Goal: Use online tool/utility: Utilize a website feature to perform a specific function

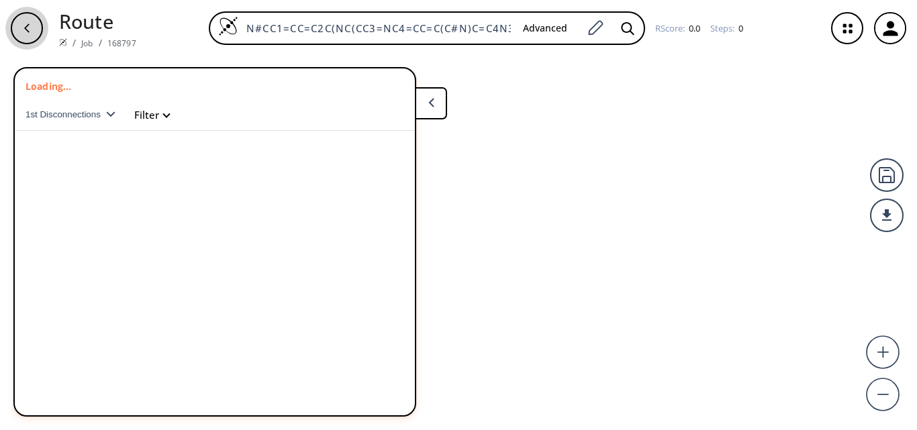
click at [24, 30] on icon "button" at bounding box center [26, 28] width 11 height 11
drag, startPoint x: 0, startPoint y: 0, endPoint x: 193, endPoint y: 26, distance: 195.1
click at [197, 27] on div "O=C(Cl)C1=CC(/C=N/NC(N)=N)=CC=C1 Advanced RScore : 0.0 Steps : 0" at bounding box center [481, 28] width 668 height 34
paste input "N#CC1=CC=CC(/C=N/N(C(OC(C)(C)C)=O)/C(NC(OC(C)(C)C)=O)=N\C(OC(C)(C)C)=O)"
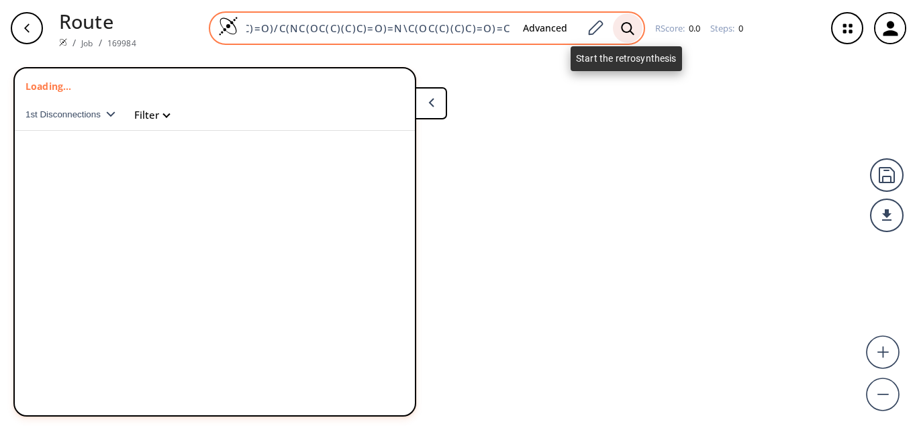
type input "N#CC1=CC=CC(/C=N/N(C(OC(C)(C)C)=O)/C(NC(OC(C)(C)C)=O)=N\C(OC(C)(C)C)=O)=C1"
click at [630, 30] on icon at bounding box center [627, 28] width 13 height 14
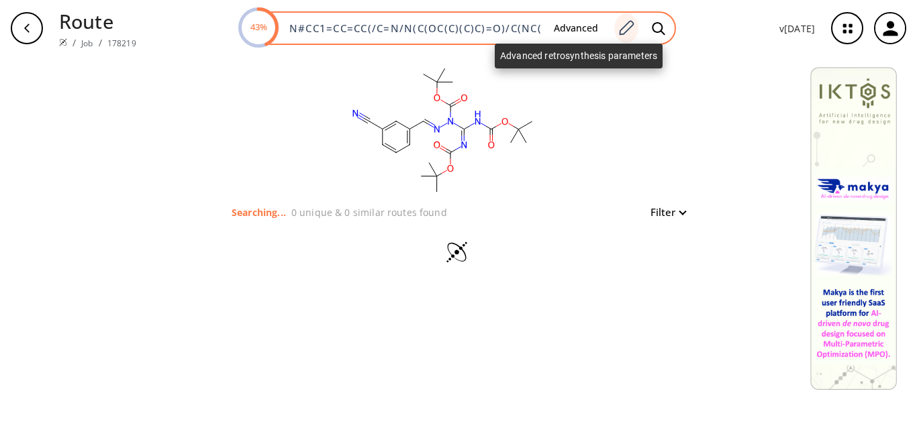
scroll to position [0, 201]
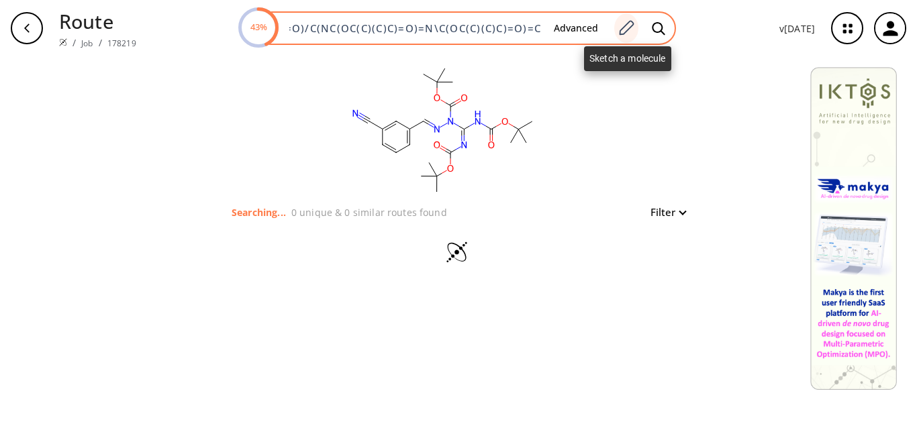
drag, startPoint x: 289, startPoint y: 24, endPoint x: 630, endPoint y: 34, distance: 340.5
click at [632, 31] on div "43% N#CC1=CC=CC(/C=N/N(C(OC(C)(C)C)=O)/C(NC(OC(C)(C)C)=O)=N\C(OC(C)(C)C)=O)=C1 …" at bounding box center [458, 28] width 436 height 34
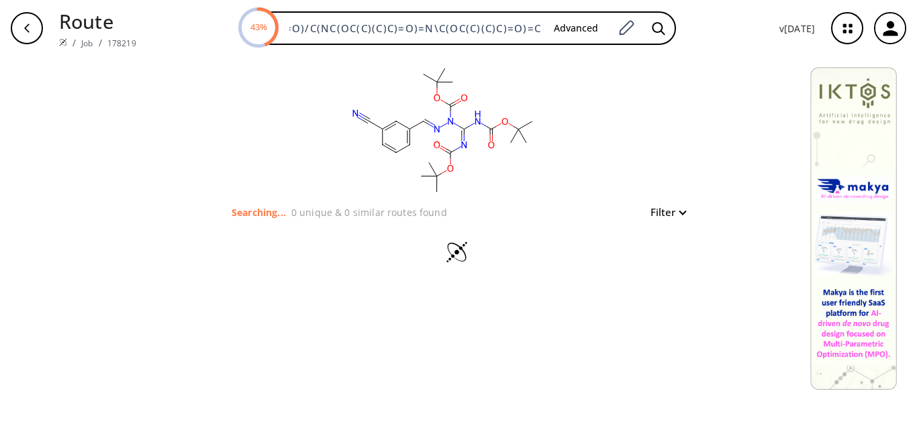
paste input "C(NC(OC(C)(C)C)=O)=[N]"
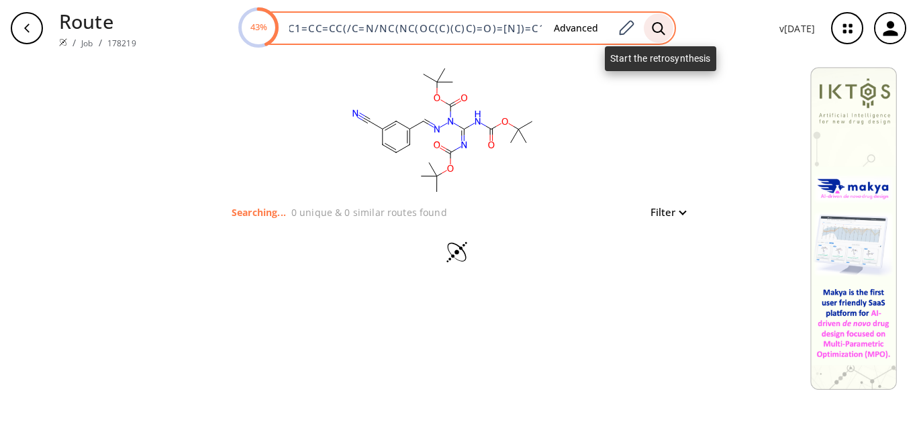
type input "N#CC1=CC=CC(/C=N/NC(NC(OC(C)(C)C)=O)=[N])=C1"
click at [660, 28] on icon at bounding box center [658, 28] width 13 height 14
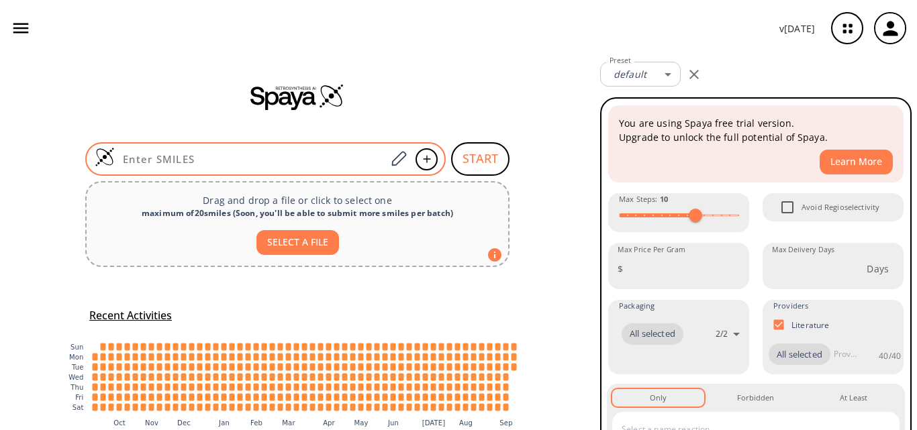
type input "N#CC1=CC=CC(/C=N/NC(NC(OC(C)(C)C)=O)=[N])=C1"
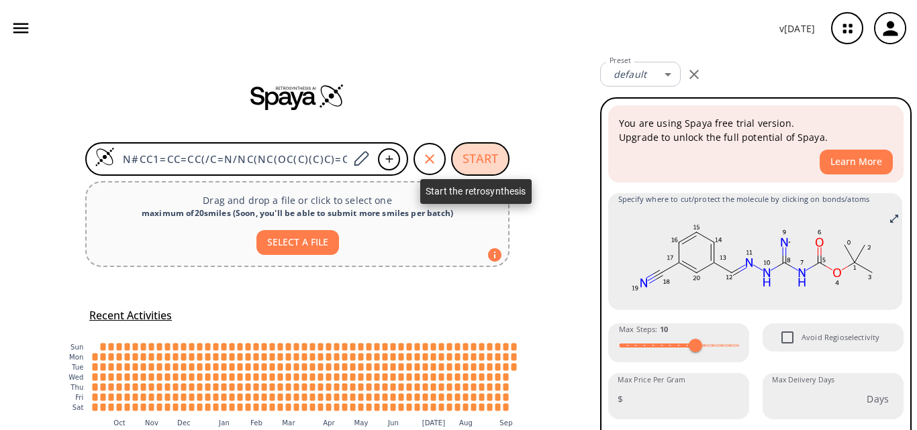
click at [470, 154] on button "START" at bounding box center [480, 159] width 58 height 34
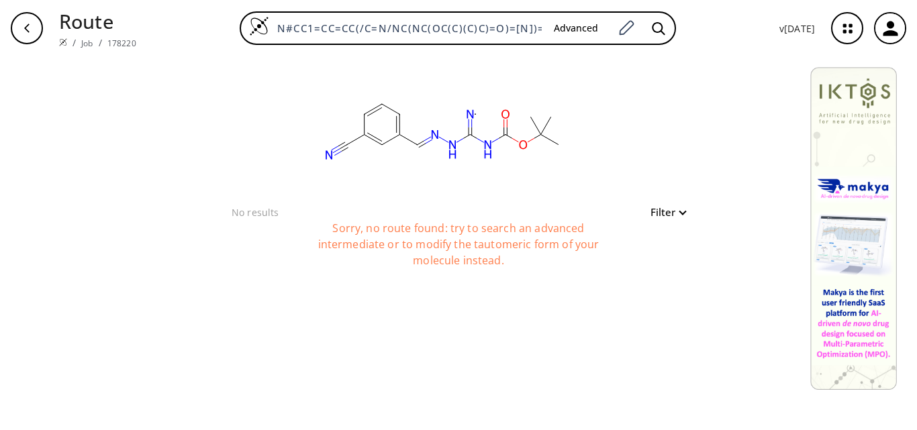
click at [379, 128] on rect at bounding box center [444, 130] width 269 height 148
click at [432, 153] on rect at bounding box center [444, 130] width 269 height 148
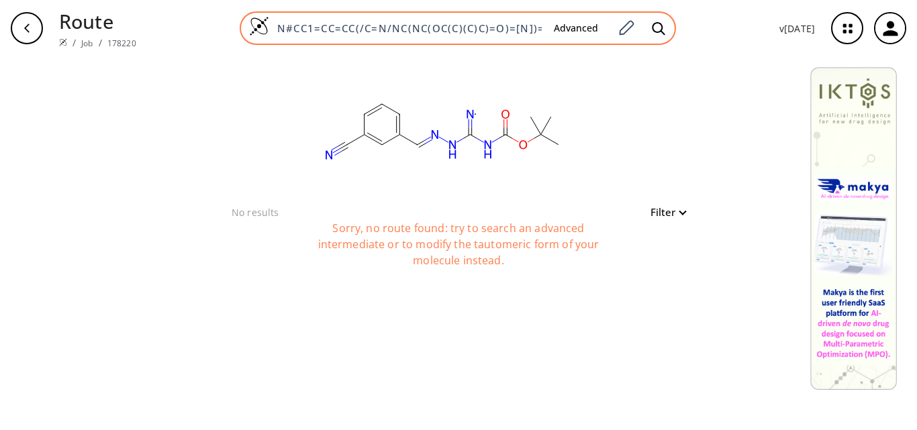
scroll to position [0, 13]
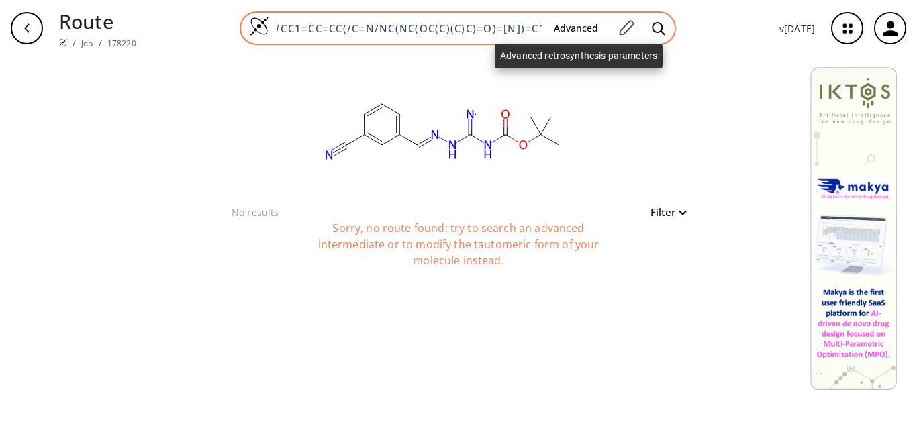
drag, startPoint x: 280, startPoint y: 28, endPoint x: 550, endPoint y: 24, distance: 269.9
click at [550, 24] on div "N#CC1=CC=CC(/C=N/NC(NC(OC(C)(C)C)=O)=[N])=C1 Advanced" at bounding box center [458, 28] width 436 height 34
paste input "[N]=C(NC(OC(C)(C)C)=O)N/N=C/C1=CC=CC"
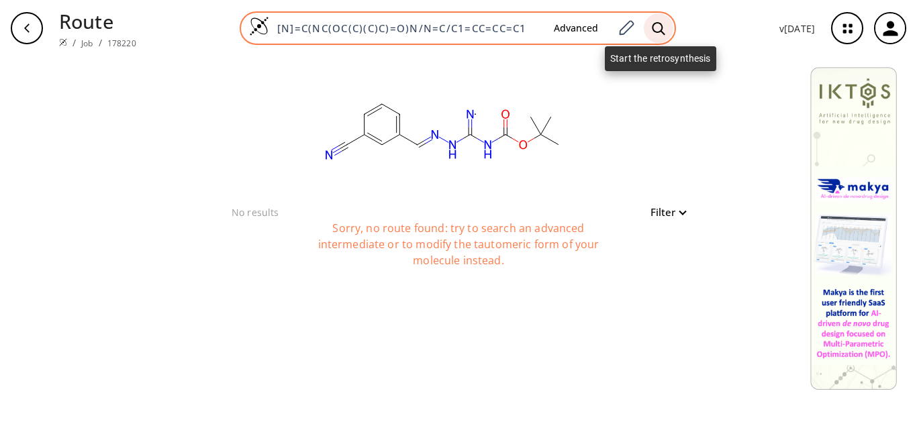
type input "[N]=C(NC(OC(C)(C)C)=O)N/N=C/C1=CC=CC=C1"
click at [655, 35] on icon at bounding box center [658, 28] width 13 height 14
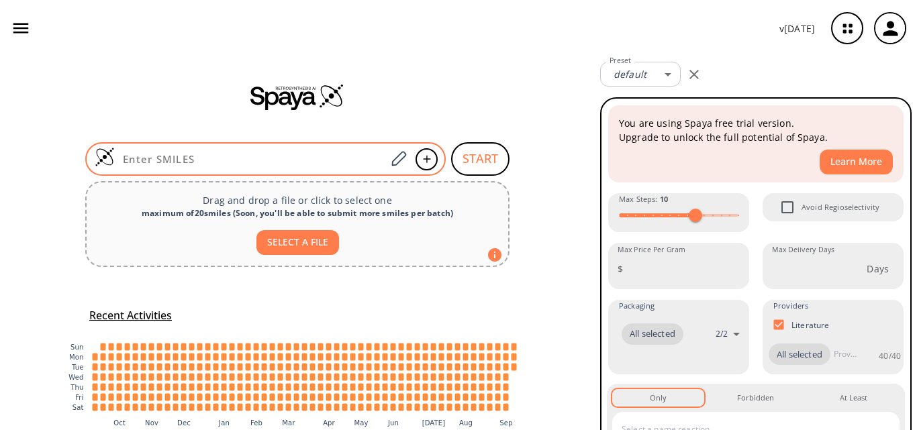
click at [137, 161] on input at bounding box center [250, 158] width 271 height 13
paste input "[N]=C(NC(OC(C)(C)C)=O)N/N=C/C1=CC=CC=C1"
type input "[N]=C(NC(OC(C)(C)C)=O)N/N=C/C1=CC=CC=C1"
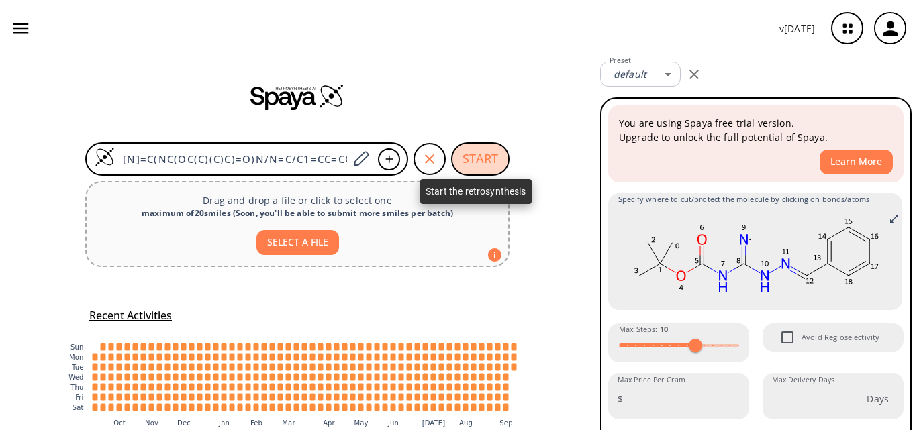
click at [471, 158] on button "START" at bounding box center [480, 159] width 58 height 34
